Goal: Task Accomplishment & Management: Use online tool/utility

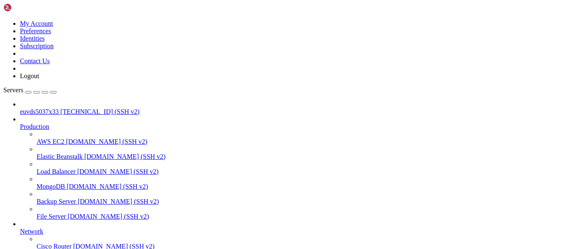
scroll to position [8, 0]
click at [44, 108] on link "euvds5037x33 [TECHNICAL_ID] (SSH v2)" at bounding box center [292, 111] width 544 height 7
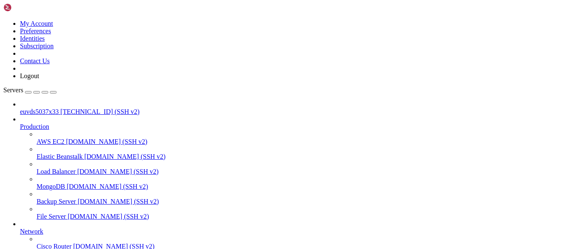
scroll to position [254, 0]
click at [60, 108] on span "[TECHNICAL_ID] (SSH v2)" at bounding box center [99, 111] width 79 height 7
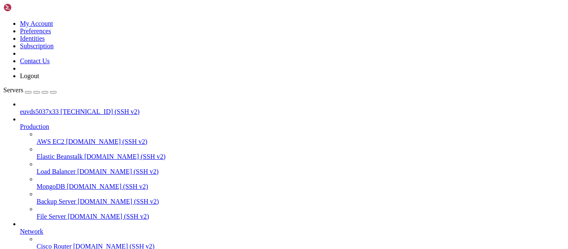
click at [60, 108] on span "[TECHNICAL_ID] (SSH v2)" at bounding box center [99, 111] width 79 height 7
drag, startPoint x: 118, startPoint y: 501, endPoint x: 4, endPoint y: 502, distance: 114.7
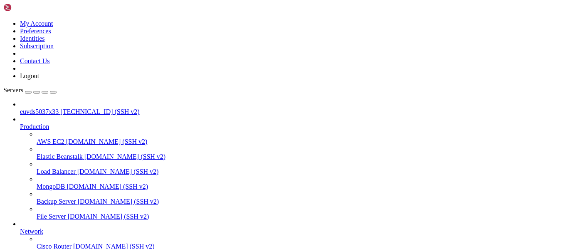
drag, startPoint x: 325, startPoint y: 121, endPoint x: 219, endPoint y: 83, distance: 113.4
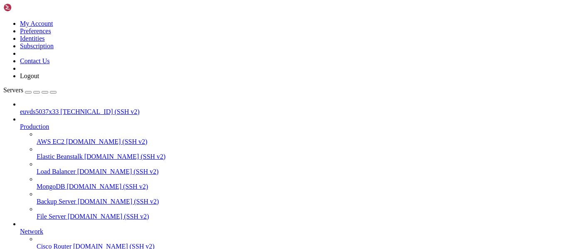
click at [60, 108] on span "[TECHNICAL_ID] (SSH v2)" at bounding box center [99, 111] width 79 height 7
drag, startPoint x: 188, startPoint y: 704, endPoint x: 183, endPoint y: 716, distance: 12.8
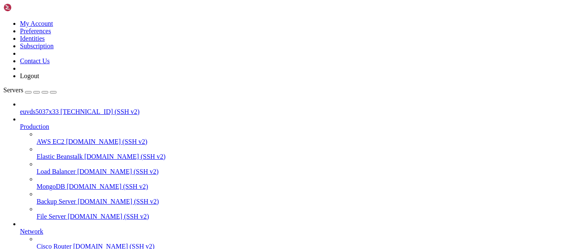
scroll to position [3335, 0]
drag, startPoint x: 6, startPoint y: 584, endPoint x: 45, endPoint y: 644, distance: 71.6
drag, startPoint x: 9, startPoint y: 583, endPoint x: 56, endPoint y: 636, distance: 70.6
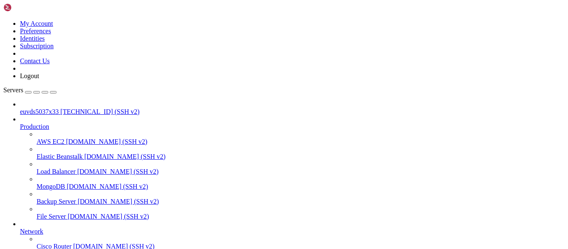
drag, startPoint x: 8, startPoint y: 583, endPoint x: 36, endPoint y: 627, distance: 51.4
drag, startPoint x: 8, startPoint y: 585, endPoint x: 79, endPoint y: 668, distance: 109.3
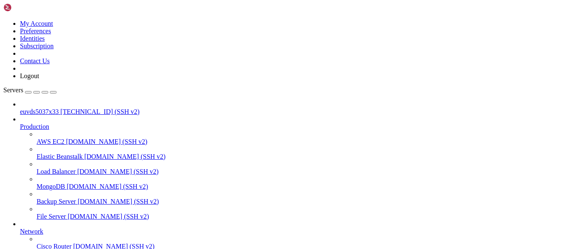
scroll to position [1242, 0]
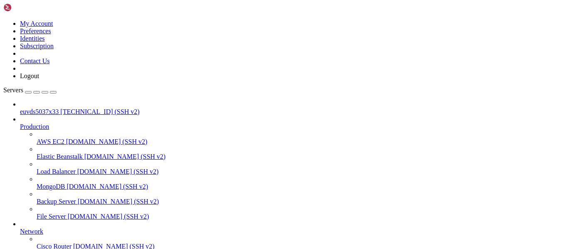
click at [49, 108] on span "euvds5037x33" at bounding box center [39, 111] width 39 height 7
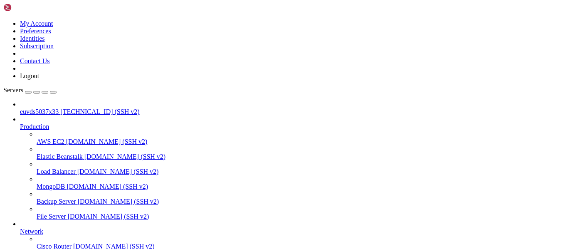
drag, startPoint x: 63, startPoint y: 659, endPoint x: 125, endPoint y: 656, distance: 62.0
copy x-row "shutdown -r now"
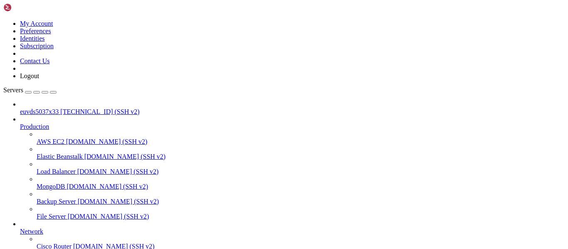
scroll to position [187, 0]
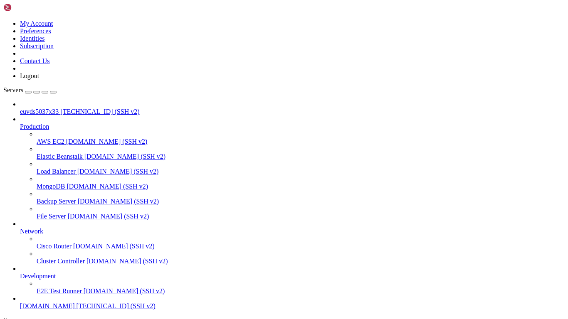
scroll to position [67, 0]
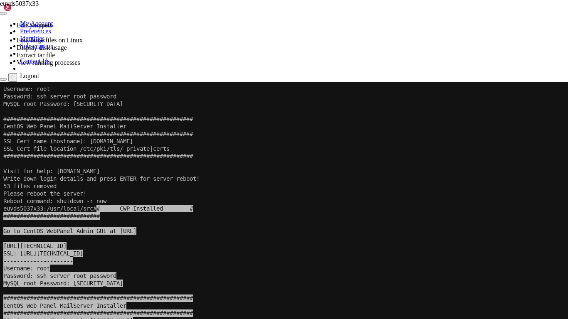
click at [126, 248] on x-screen "Username: root Password: ssh server root password [SECURITY_DATA] root Password…" at bounding box center [284, 241] width 568 height 319
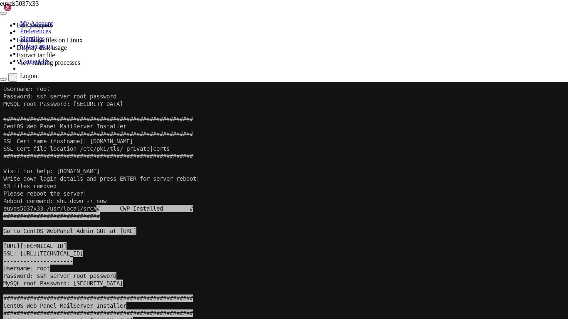
click at [99, 248] on x-screen "Username: root Password: ssh server root password [SECURITY_DATA] root Password…" at bounding box center [284, 241] width 568 height 319
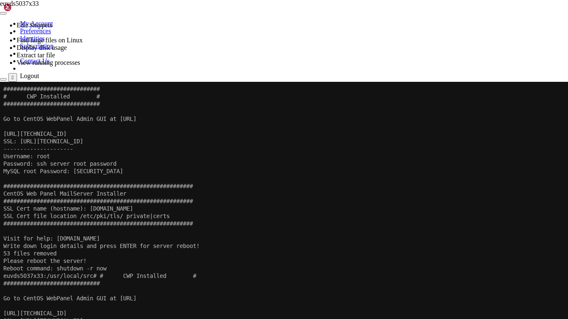
scroll to position [0, 0]
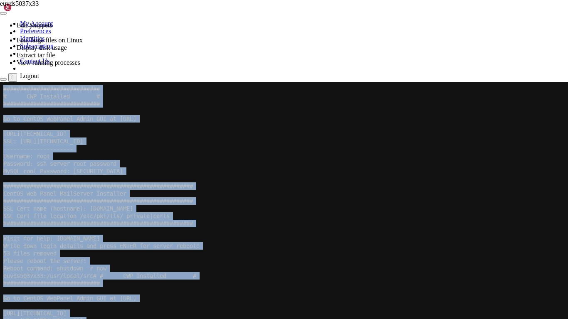
drag, startPoint x: 2, startPoint y: 96, endPoint x: 143, endPoint y: 334, distance: 276.5
click at [155, 248] on x-screen "############################# # CWP Installed # ############################# G…" at bounding box center [284, 241] width 568 height 319
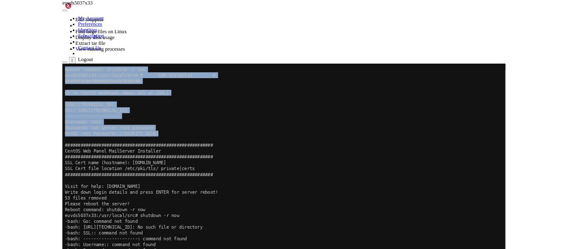
scroll to position [202, 0]
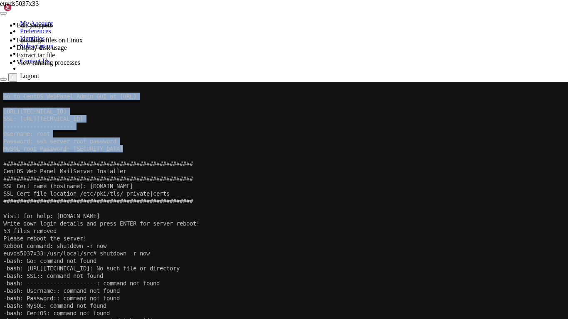
copy div "############################# # CWP Installed # ############################# G…"
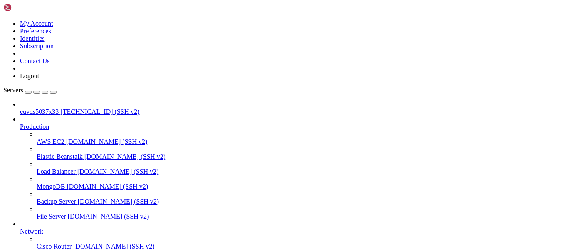
scroll to position [344, 0]
drag, startPoint x: 334, startPoint y: 127, endPoint x: 330, endPoint y: 130, distance: 4.5
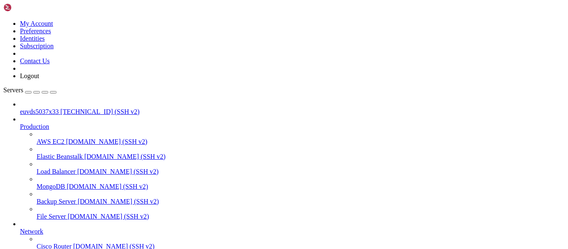
scroll to position [103, 0]
